Goal: Task Accomplishment & Management: Manage account settings

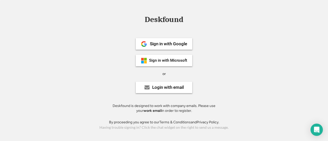
click at [152, 113] on strong "work email" at bounding box center [152, 111] width 18 height 4
click at [152, 87] on div "Login with email" at bounding box center [168, 87] width 32 height 4
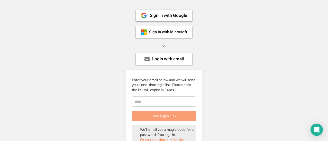
scroll to position [51, 0]
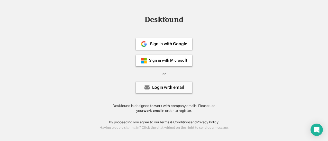
click at [157, 88] on div "Login with email" at bounding box center [168, 87] width 32 height 4
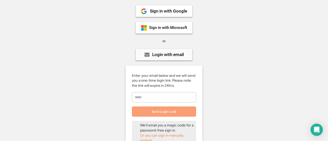
scroll to position [51, 0]
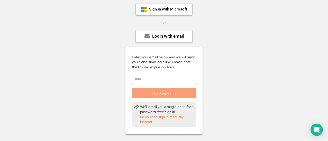
click at [167, 80] on input "email" at bounding box center [164, 79] width 64 height 10
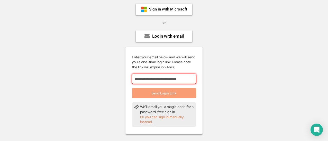
type input "**********"
click at [176, 98] on button "Send Login Link" at bounding box center [164, 93] width 64 height 10
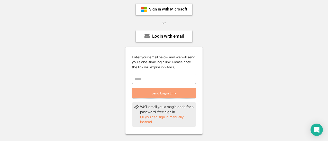
click at [151, 118] on div "Or you can sign in manually instead." at bounding box center [167, 120] width 54 height 10
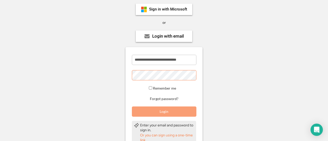
click at [237, 68] on div "**********" at bounding box center [164, 80] width 328 height 232
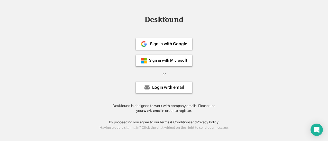
click at [154, 112] on strong "work email" at bounding box center [152, 111] width 18 height 4
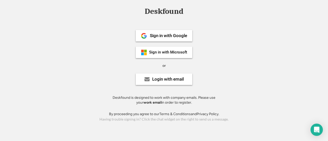
scroll to position [12, 0]
